Goal: Use online tool/utility: Utilize a website feature to perform a specific function

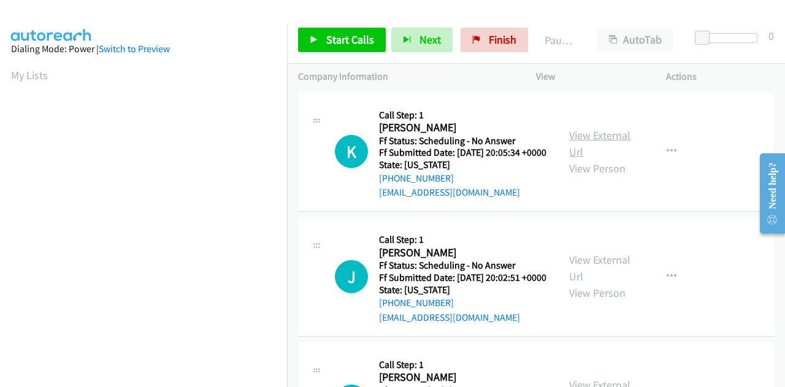
click at [584, 141] on link "View External Url" at bounding box center [599, 143] width 61 height 31
click at [575, 283] on link "View External Url" at bounding box center [599, 268] width 61 height 31
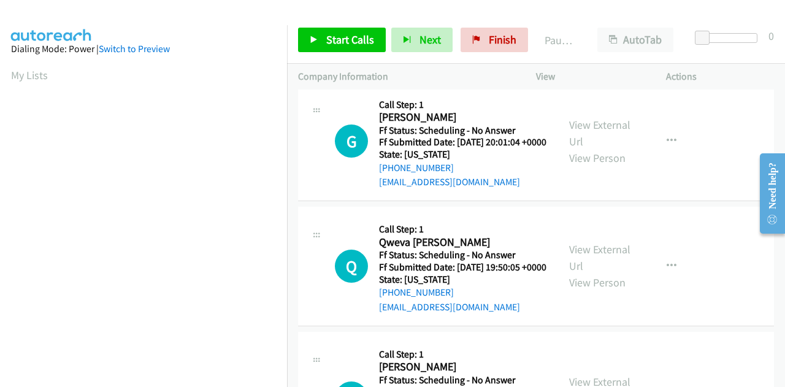
scroll to position [273, 0]
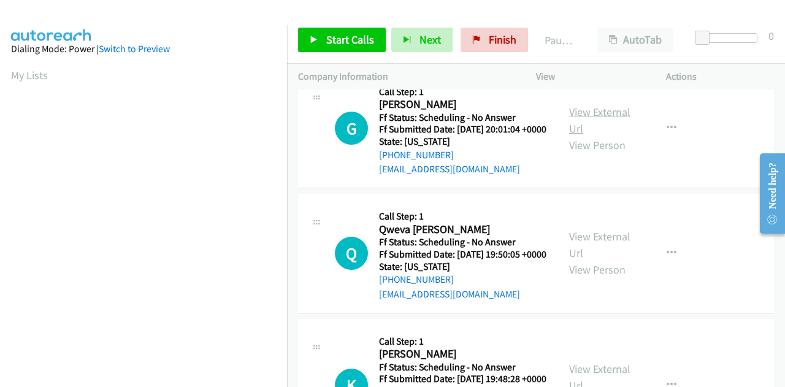
click at [612, 135] on link "View External Url" at bounding box center [599, 120] width 61 height 31
click at [584, 260] on link "View External Url" at bounding box center [599, 244] width 61 height 31
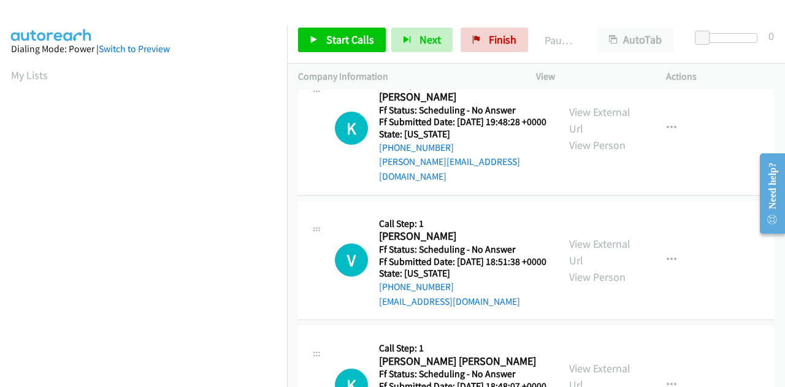
scroll to position [542, 0]
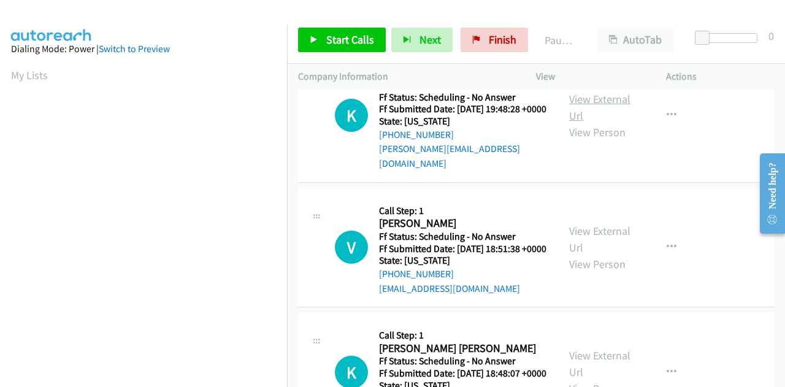
click at [572, 123] on link "View External Url" at bounding box center [599, 107] width 61 height 31
click at [577, 254] on link "View External Url" at bounding box center [599, 239] width 61 height 31
click at [335, 40] on span "Start Calls" at bounding box center [350, 39] width 48 height 14
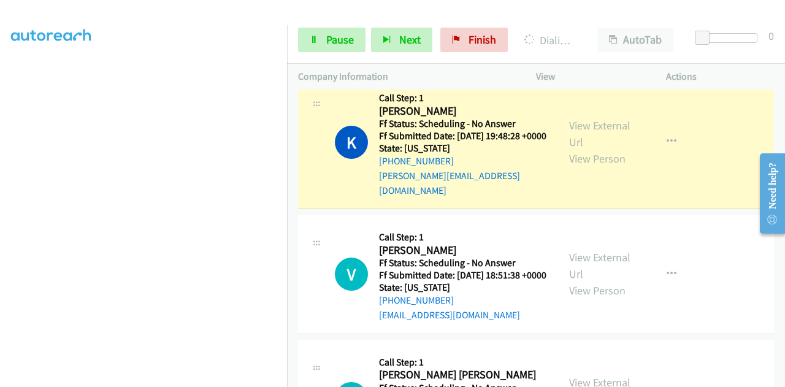
scroll to position [300, 0]
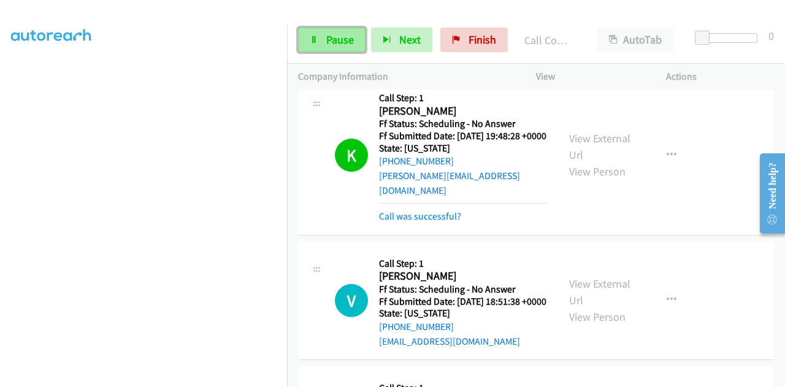
click at [310, 40] on icon at bounding box center [314, 40] width 9 height 9
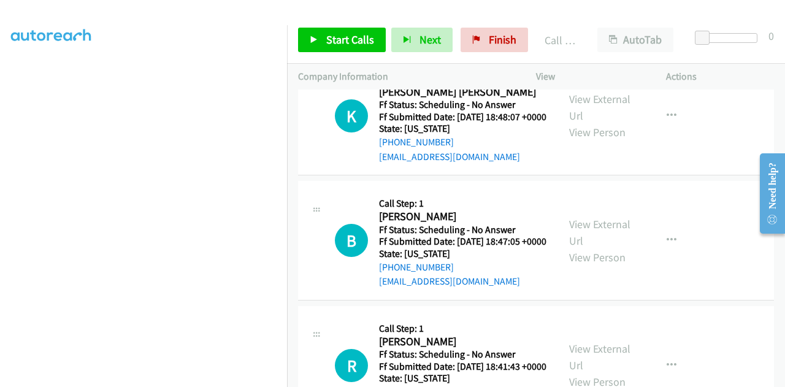
scroll to position [972, 0]
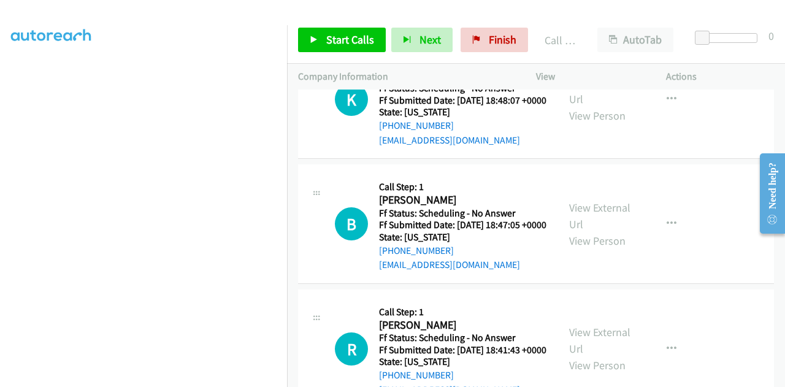
drag, startPoint x: 780, startPoint y: 140, endPoint x: 13, endPoint y: 75, distance: 769.6
click at [604, 106] on link "View External Url" at bounding box center [599, 90] width 61 height 31
click at [586, 231] on link "View External Url" at bounding box center [599, 215] width 61 height 31
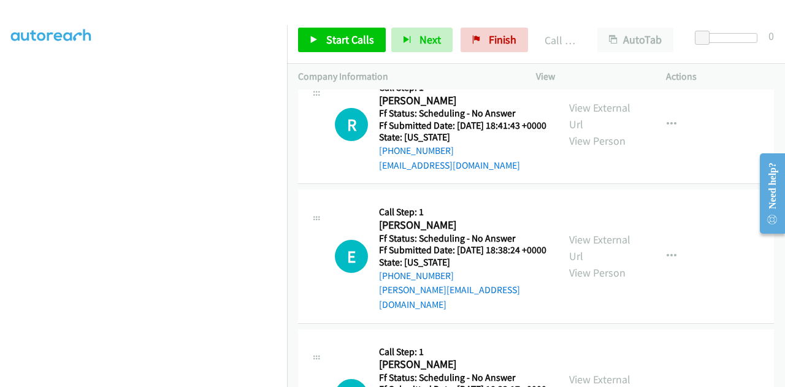
scroll to position [1258, 0]
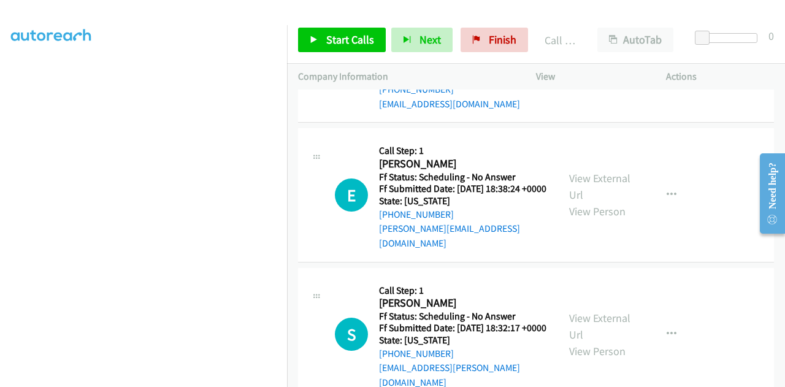
click at [582, 70] on link "View External Url" at bounding box center [599, 54] width 61 height 31
click at [573, 202] on link "View External Url" at bounding box center [599, 186] width 61 height 31
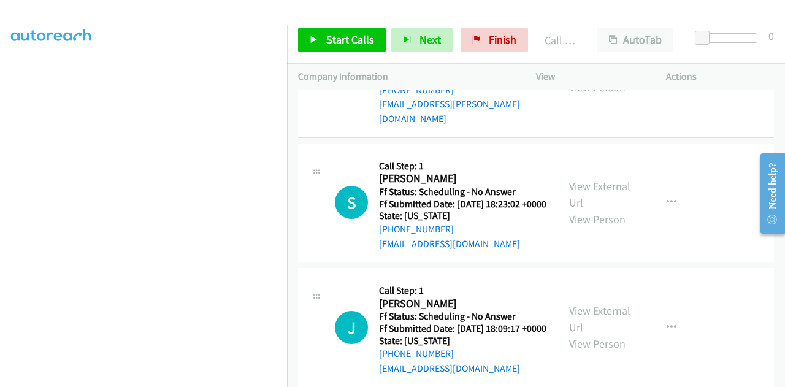
scroll to position [1525, 0]
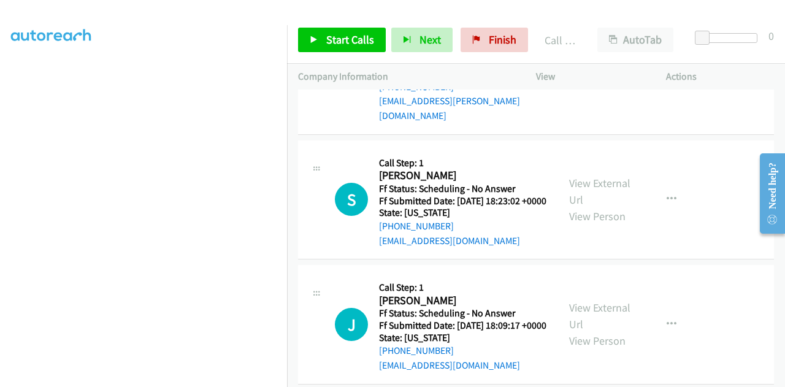
click at [574, 75] on link "View External Url" at bounding box center [599, 59] width 61 height 31
click at [579, 207] on link "View External Url" at bounding box center [599, 191] width 61 height 31
click at [316, 44] on icon at bounding box center [314, 40] width 9 height 9
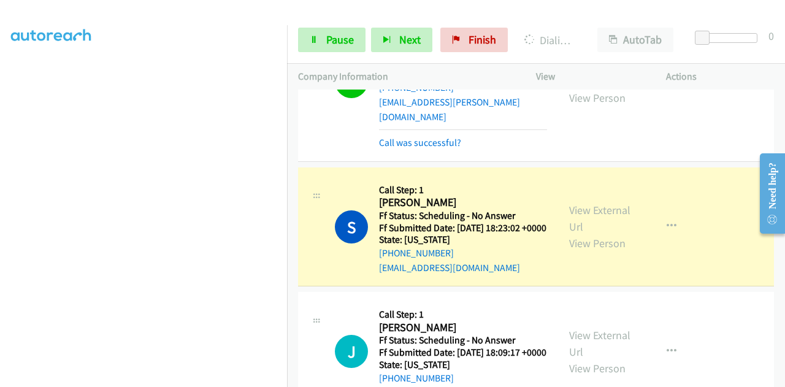
scroll to position [35, 0]
click at [300, 31] on link "Pause" at bounding box center [331, 40] width 67 height 25
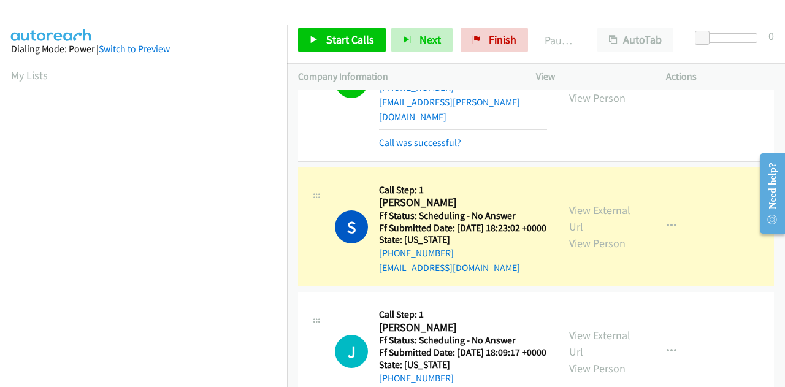
scroll to position [300, 0]
